Goal: Obtain resource: Obtain resource

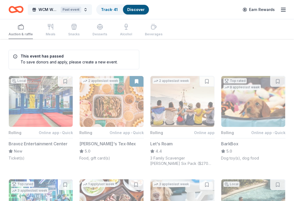
click at [83, 11] on button "WCM Weekly Free Community Bingo [GEOGRAPHIC_DATA] [US_STATE] Past event" at bounding box center [60, 9] width 64 height 11
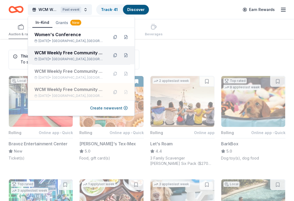
click at [83, 59] on span "[GEOGRAPHIC_DATA], [GEOGRAPHIC_DATA]" at bounding box center [78, 59] width 52 height 4
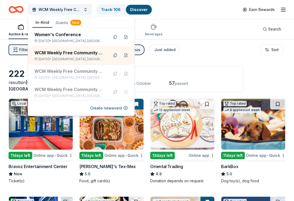
click at [250, 57] on div "Filter 3 Application methods Causes Religious Just added Sort" at bounding box center [147, 49] width 294 height 21
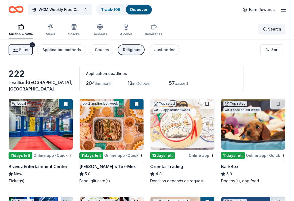
click at [275, 30] on span "Search" at bounding box center [274, 29] width 13 height 6
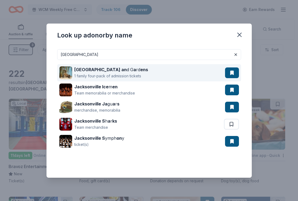
click at [230, 70] on button at bounding box center [232, 72] width 14 height 11
click at [230, 72] on button at bounding box center [232, 72] width 14 height 11
click at [163, 70] on div "[GEOGRAPHIC_DATA] an d G a rd ens 1 family four-pack of admission tickets" at bounding box center [142, 72] width 166 height 17
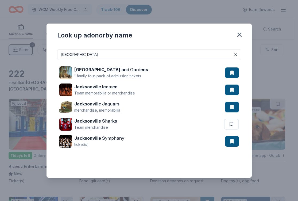
click at [167, 55] on input "[GEOGRAPHIC_DATA]" at bounding box center [149, 54] width 184 height 11
type input "j"
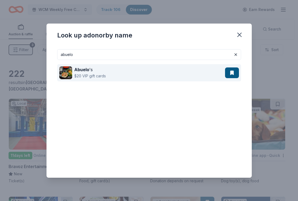
type input "abuelo"
click at [185, 73] on div "Abuelo 's $20 VIP gift cards" at bounding box center [142, 72] width 166 height 17
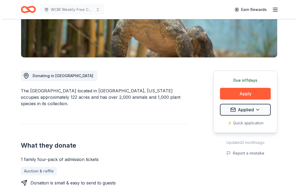
scroll to position [153, 0]
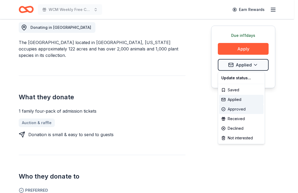
click at [249, 108] on div "Approved" at bounding box center [241, 109] width 44 height 10
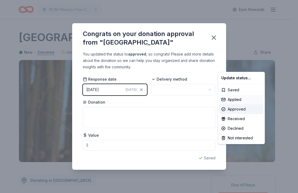
click at [180, 90] on html "WCM Weekly Free Community Bingo Jacksonville Florida Earn Rewards Due in 11 day…" at bounding box center [149, 96] width 298 height 193
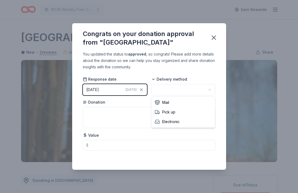
click at [210, 90] on html "WCM Weekly Free Community Bingo Jacksonville Florida Earn Rewards Due in 11 day…" at bounding box center [149, 96] width 298 height 193
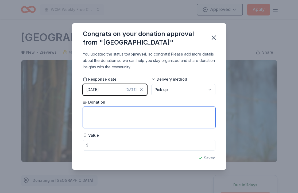
click at [174, 115] on textarea at bounding box center [149, 117] width 132 height 21
type textarea "8 tickets"
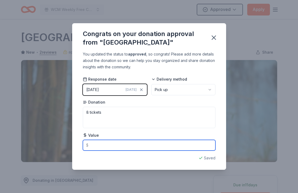
click at [146, 147] on input "text" at bounding box center [149, 145] width 132 height 11
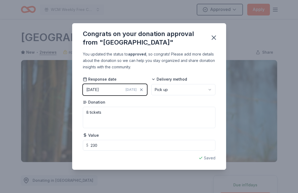
type input "230.00"
click at [250, 140] on div "Congrats on your donation approval from "Jacksonville Zoo and Gardens" You upda…" at bounding box center [149, 96] width 298 height 193
click at [213, 38] on icon "button" at bounding box center [214, 38] width 4 height 4
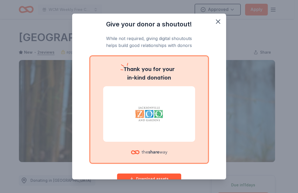
scroll to position [16, 0]
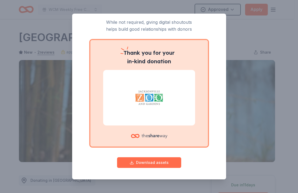
click at [163, 161] on button "Download assets" at bounding box center [149, 162] width 64 height 11
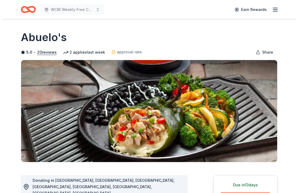
scroll to position [165, 0]
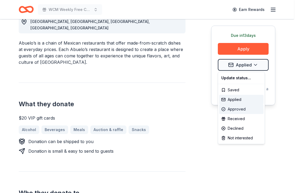
click at [245, 107] on div "Approved" at bounding box center [241, 109] width 44 height 10
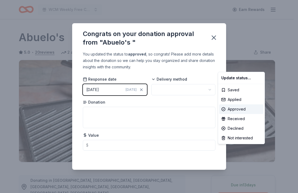
click at [200, 88] on html "WCM Weekly Free Community Bingo Jacksonville Florida Earn Rewards Due in 13 day…" at bounding box center [149, 96] width 298 height 193
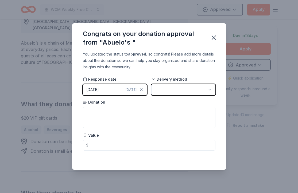
scroll to position [0, 0]
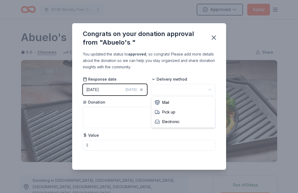
click at [208, 91] on html "WCM Weekly Free Community Bingo Jacksonville Florida Approved Apply Due in 13 d…" at bounding box center [149, 96] width 298 height 193
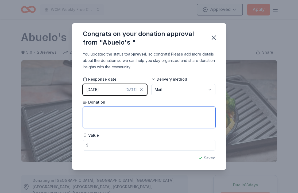
click at [149, 114] on textarea at bounding box center [149, 117] width 132 height 21
type textarea "$20 gift card"
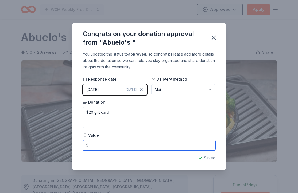
click at [145, 147] on input "text" at bounding box center [149, 145] width 132 height 11
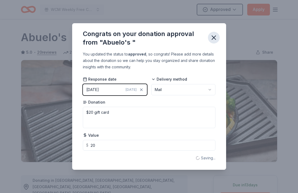
type input "20.00"
click at [212, 38] on icon "button" at bounding box center [213, 37] width 7 height 7
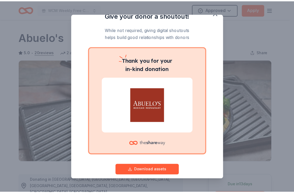
scroll to position [16, 0]
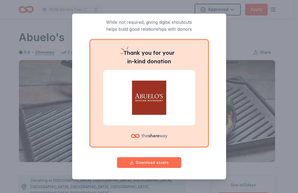
click at [145, 165] on button "Download assets" at bounding box center [149, 162] width 64 height 11
click at [27, 17] on div "Give your donor a shoutout! While not required, giving digital shoutouts helps …" at bounding box center [149, 96] width 298 height 193
